Goal: Communication & Community: Answer question/provide support

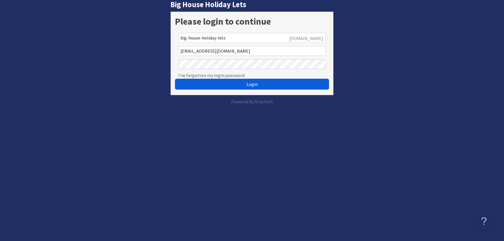
click at [257, 85] on span "Login" at bounding box center [252, 84] width 11 height 6
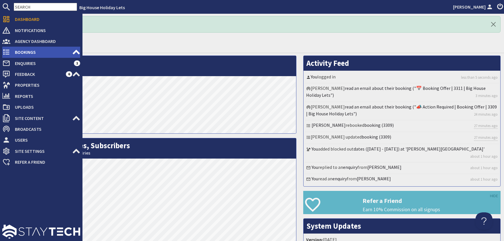
click at [17, 52] on span "Bookings" at bounding box center [41, 52] width 62 height 9
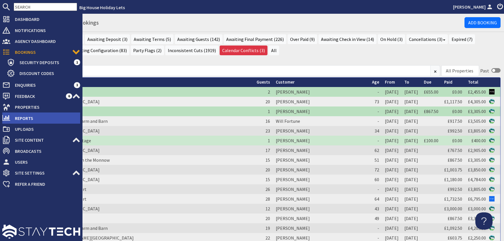
click at [21, 116] on span "Reports" at bounding box center [45, 118] width 70 height 9
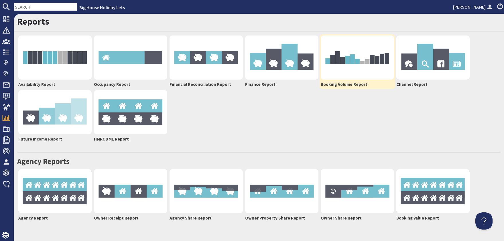
click at [367, 72] on img at bounding box center [357, 58] width 73 height 44
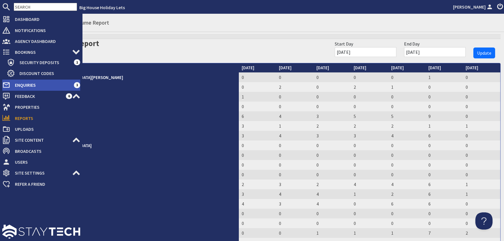
click at [28, 82] on span "Enquiries" at bounding box center [42, 85] width 64 height 9
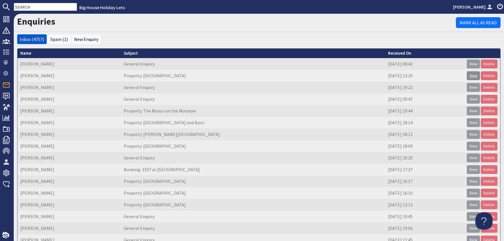
click at [480, 75] on link "View" at bounding box center [473, 75] width 13 height 9
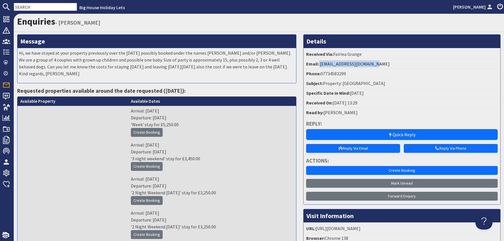
drag, startPoint x: 401, startPoint y: 67, endPoint x: 320, endPoint y: 68, distance: 81.1
click at [320, 68] on li "Email: k.gaston041114@gmail.com" at bounding box center [402, 64] width 194 height 10
copy li "k.gaston041114@gmail.com"
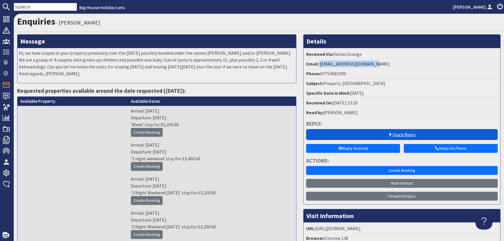
click at [405, 136] on link "Quick Reply" at bounding box center [402, 134] width 192 height 11
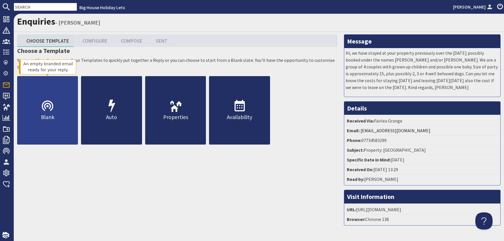
click at [45, 114] on p "Blank" at bounding box center [47, 117] width 60 height 8
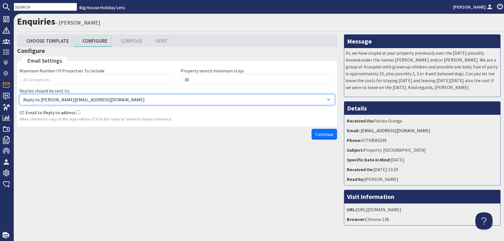
click at [19, 94] on select "Reply to alison@bhhl.co.uk Reply to enquiries@bhhl.co.uk" at bounding box center [177, 99] width 316 height 11
select select "reply_to_composer"
click option "Reply to enquiries@bhhl.co.uk" at bounding box center [0, 0] width 0 height 0
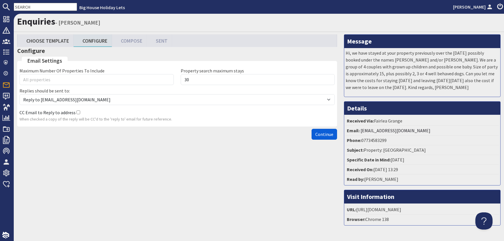
click at [320, 132] on span "Continue" at bounding box center [325, 135] width 18 height 6
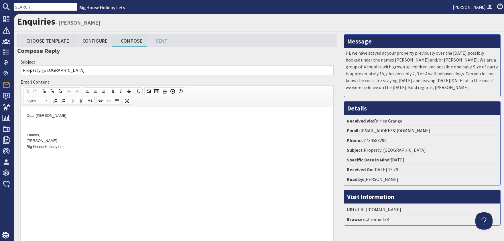
click at [64, 117] on p "Dear Kevin Gaston," at bounding box center [177, 116] width 301 height 6
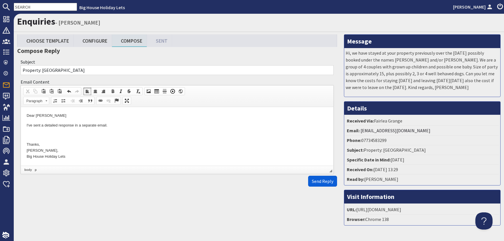
click at [327, 183] on span "Send Reply" at bounding box center [322, 182] width 21 height 6
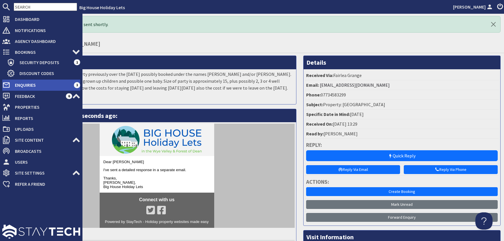
click at [31, 84] on span "Enquiries" at bounding box center [42, 85] width 64 height 9
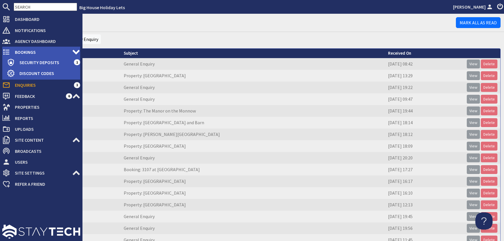
click at [23, 52] on span "Bookings" at bounding box center [41, 52] width 62 height 9
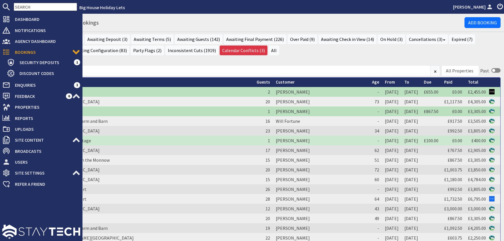
click at [31, 86] on span "Enquiries" at bounding box center [42, 85] width 64 height 9
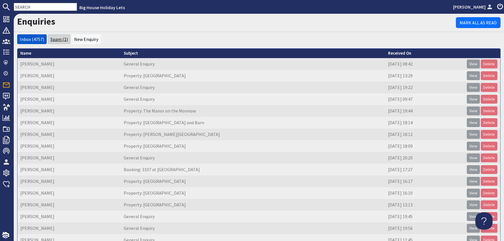
click at [65, 39] on link "Spam (1)" at bounding box center [58, 39] width 17 height 6
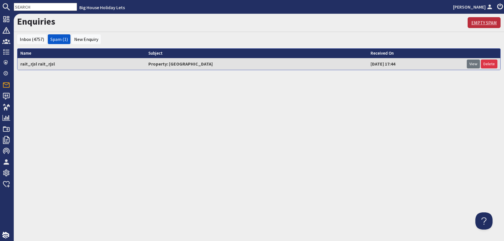
click at [478, 24] on link "Empty Spam" at bounding box center [484, 22] width 33 height 11
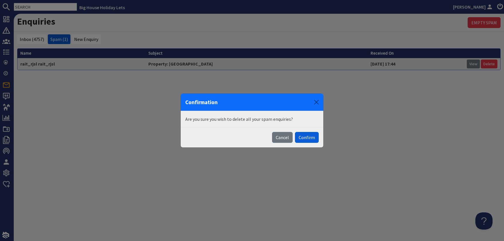
click at [312, 140] on button "Confirm" at bounding box center [307, 137] width 24 height 11
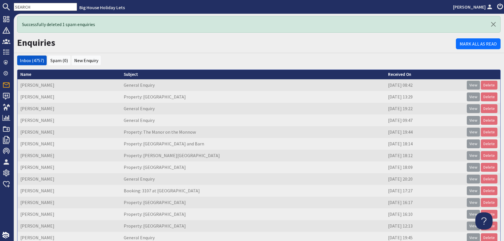
click at [176, 46] on h1 "Enquiries" at bounding box center [236, 42] width 439 height 11
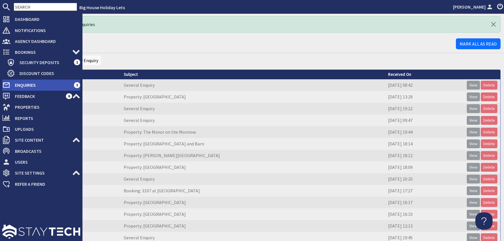
click at [27, 85] on span "Enquiries" at bounding box center [42, 85] width 64 height 9
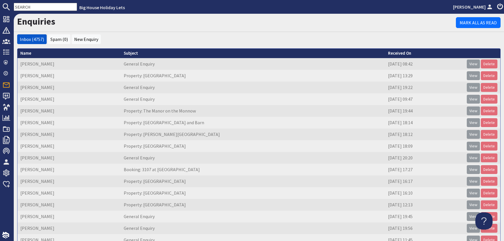
click at [114, 32] on div "Enquiries Mark All As Read" at bounding box center [259, 23] width 491 height 18
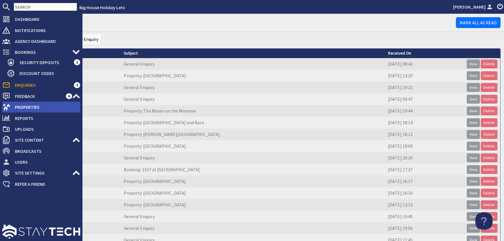
click at [19, 106] on span "Properties" at bounding box center [45, 107] width 70 height 9
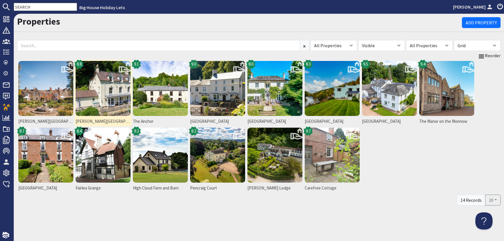
click at [107, 91] on img at bounding box center [103, 88] width 55 height 55
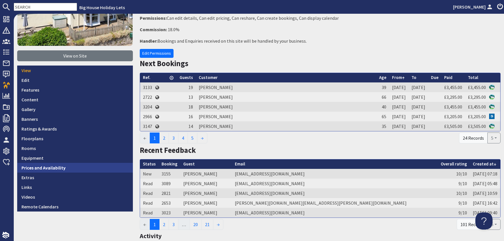
click at [38, 169] on link "Prices and Availability" at bounding box center [75, 168] width 116 height 10
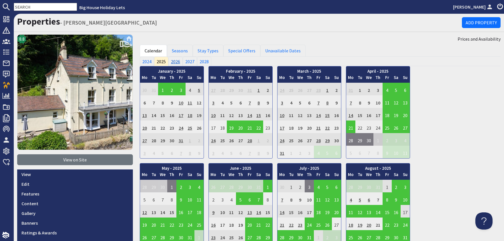
click at [176, 63] on link "2026" at bounding box center [176, 61] width 14 height 9
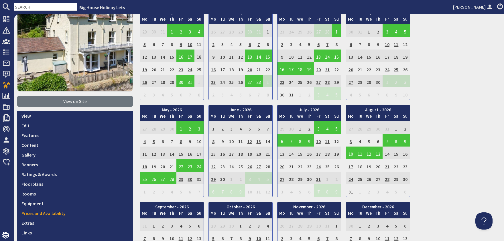
scroll to position [139, 0]
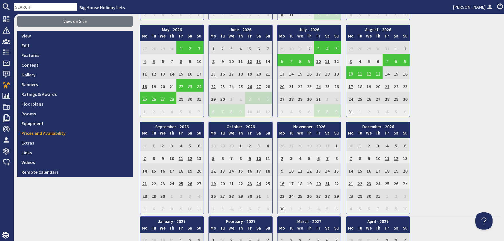
click at [390, 84] on td "21" at bounding box center [387, 85] width 9 height 13
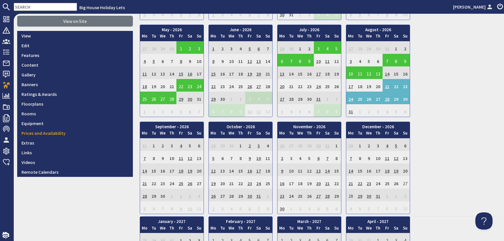
click at [455, 135] on div "January - 2026 Mo Tu We Th Fr Sa Su 29 30 31 1 2 3 4 5 Mo Tu" at bounding box center [320, 70] width 361 height 287
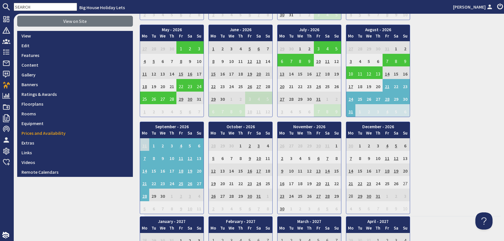
click at [63, 214] on div "8.8 View on Site View Edit Features Content Gallery Banners Ratings & Awards Fl…" at bounding box center [75, 238] width 123 height 685
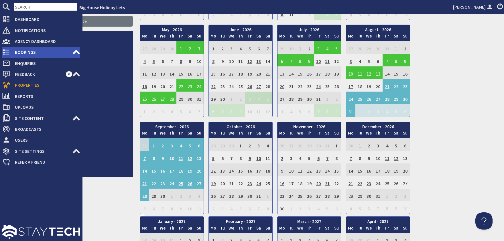
click at [24, 52] on span "Bookings" at bounding box center [41, 52] width 62 height 9
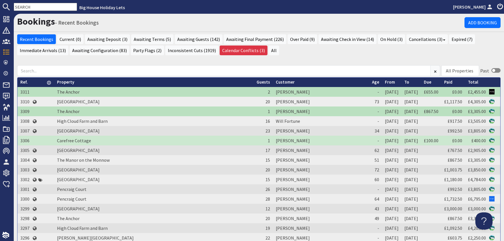
click at [38, 6] on input "text" at bounding box center [45, 7] width 63 height 8
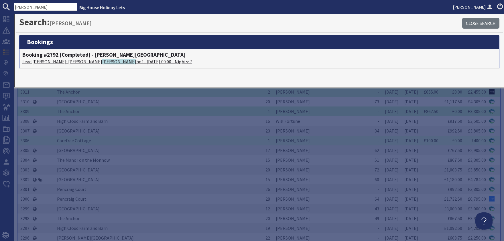
type input "[PERSON_NAME]"
click at [46, 58] on p "Lead [PERSON_NAME]: [PERSON_NAME] Martijn [PERSON_NAME] hof - [DATE] 00:00 - Ni…" at bounding box center [259, 61] width 474 height 7
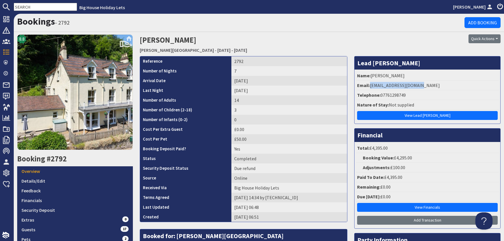
drag, startPoint x: 423, startPoint y: 83, endPoint x: 370, endPoint y: 85, distance: 52.8
click at [370, 85] on li "Email: [EMAIL_ADDRESS][DOMAIN_NAME]" at bounding box center [427, 86] width 143 height 10
copy li "[EMAIL_ADDRESS][DOMAIN_NAME]"
